Goal: Obtain resource: Download file/media

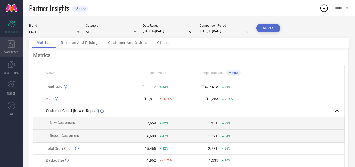
click at [0, 45] on div "WORKSPACE" at bounding box center [11, 47] width 23 height 20
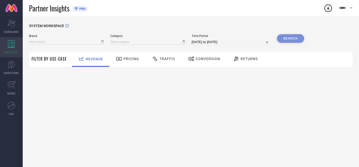
type input "ATESBER"
type input "All"
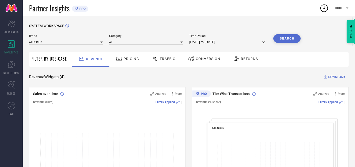
click at [167, 56] on div "Traffic" at bounding box center [164, 58] width 26 height 9
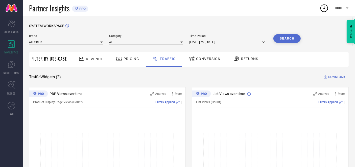
click at [83, 45] on div "Brand ATESBER Category All Time Period [DATE] to [DATE] Search" at bounding box center [165, 41] width 272 height 15
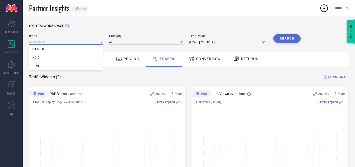
click at [80, 40] on input at bounding box center [66, 41] width 74 height 5
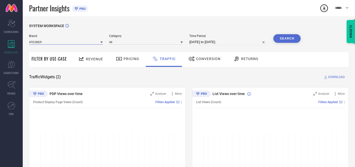
drag, startPoint x: 68, startPoint y: 42, endPoint x: 52, endPoint y: 43, distance: 16.2
click at [52, 43] on input at bounding box center [66, 41] width 74 height 5
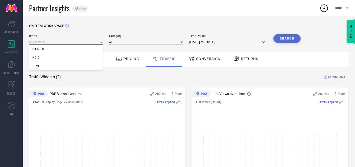
click at [52, 43] on input at bounding box center [66, 41] width 74 height 5
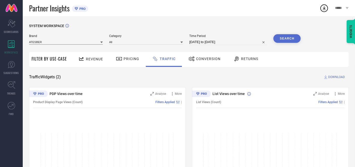
click at [48, 41] on input at bounding box center [66, 41] width 74 height 5
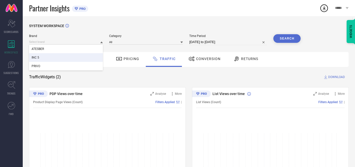
click at [43, 55] on div "INC 5" at bounding box center [66, 57] width 74 height 9
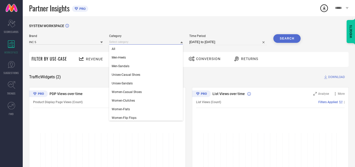
click at [116, 43] on input at bounding box center [146, 41] width 74 height 5
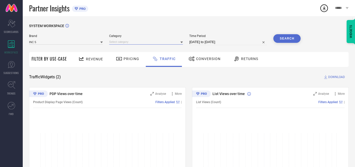
click at [123, 40] on input at bounding box center [146, 41] width 74 height 5
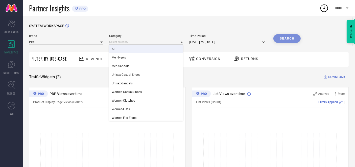
click at [117, 48] on div "All" at bounding box center [146, 48] width 74 height 9
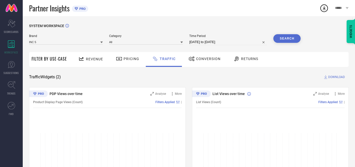
select select "7"
select select "2025"
select select "8"
select select "2025"
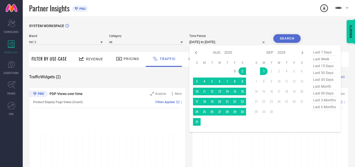
click at [201, 39] on input "[DATE] to [DATE]" at bounding box center [228, 42] width 78 height 6
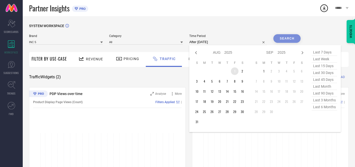
click at [235, 70] on td "1" at bounding box center [235, 71] width 8 height 8
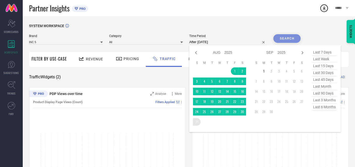
type input "[DATE] to [DATE]"
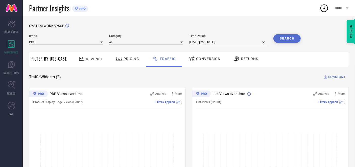
click at [286, 41] on button "Search" at bounding box center [286, 38] width 27 height 9
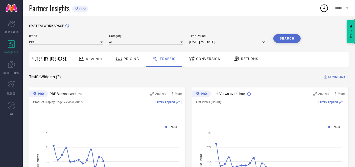
click at [330, 78] on span "DOWNLOAD" at bounding box center [336, 76] width 17 height 5
click at [326, 9] on icon at bounding box center [324, 8] width 9 height 9
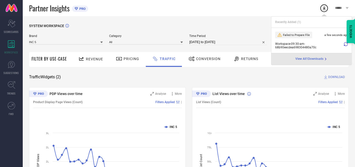
click at [347, 46] on icon at bounding box center [346, 44] width 4 height 4
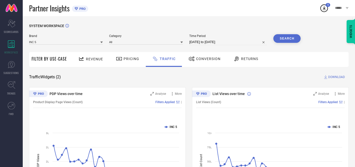
click at [287, 38] on button "Search" at bounding box center [286, 38] width 27 height 9
click at [333, 77] on span "DOWNLOAD" at bounding box center [336, 76] width 17 height 5
click at [323, 14] on div "2 *****" at bounding box center [337, 8] width 35 height 16
click at [323, 8] on icon at bounding box center [324, 8] width 9 height 9
click at [347, 43] on div "WIDGETS" at bounding box center [351, 31] width 9 height 23
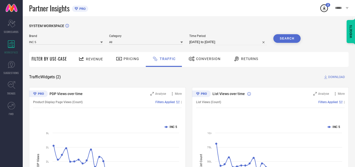
click at [323, 6] on icon at bounding box center [324, 8] width 9 height 9
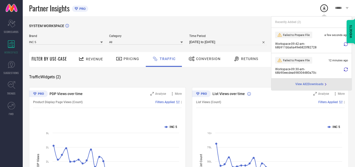
click at [345, 44] on icon at bounding box center [346, 44] width 4 height 4
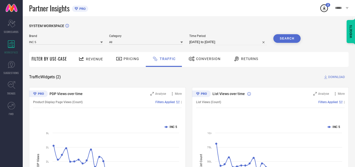
click at [208, 57] on span "Conversion" at bounding box center [208, 59] width 25 height 4
